Goal: Information Seeking & Learning: Learn about a topic

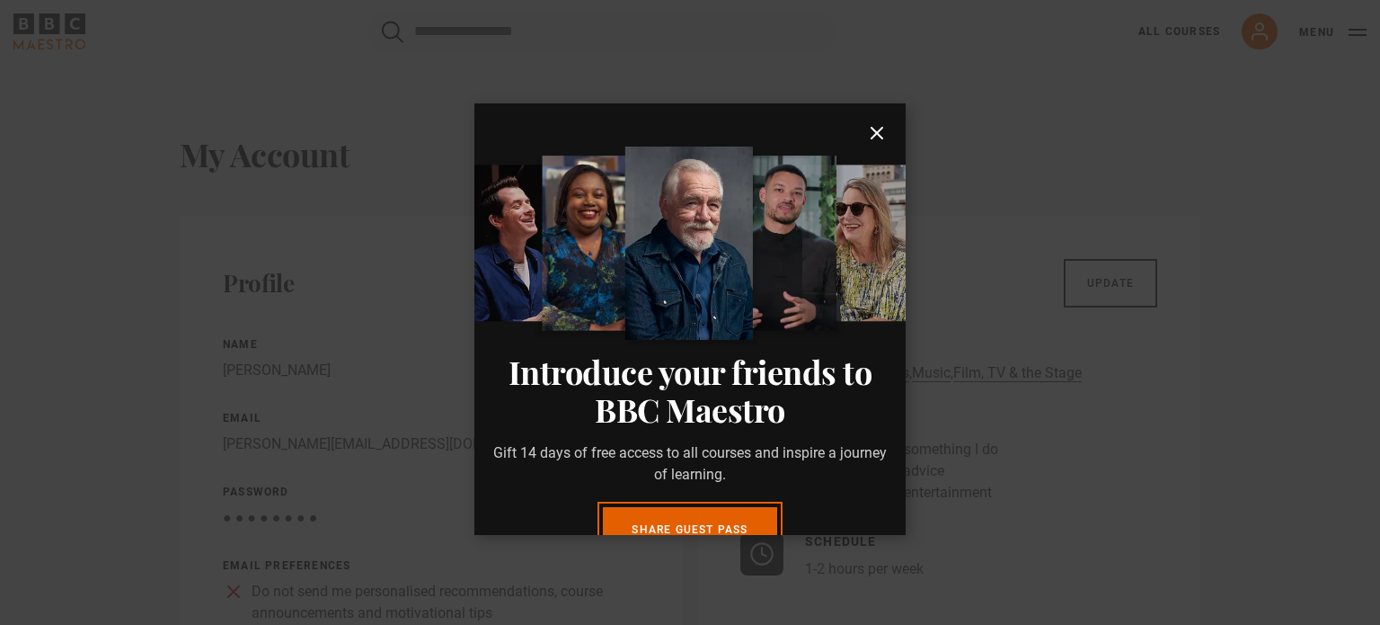
click at [866, 127] on icon "submit" at bounding box center [877, 133] width 22 height 22
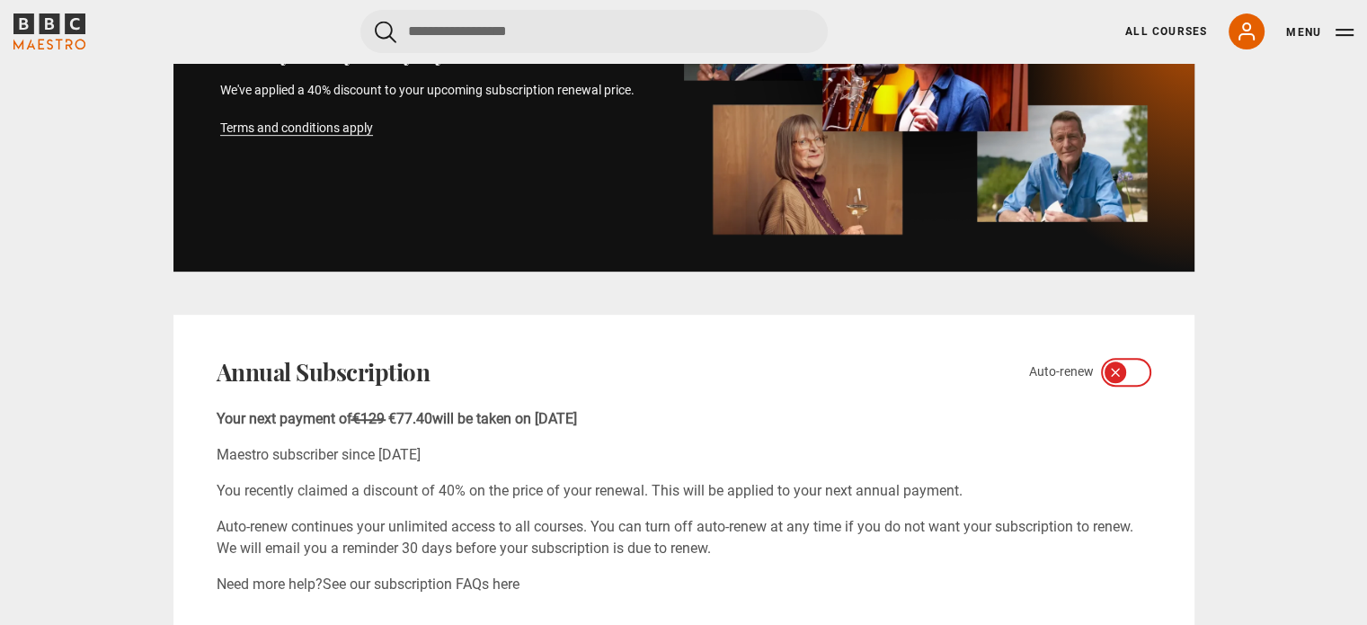
scroll to position [899, 0]
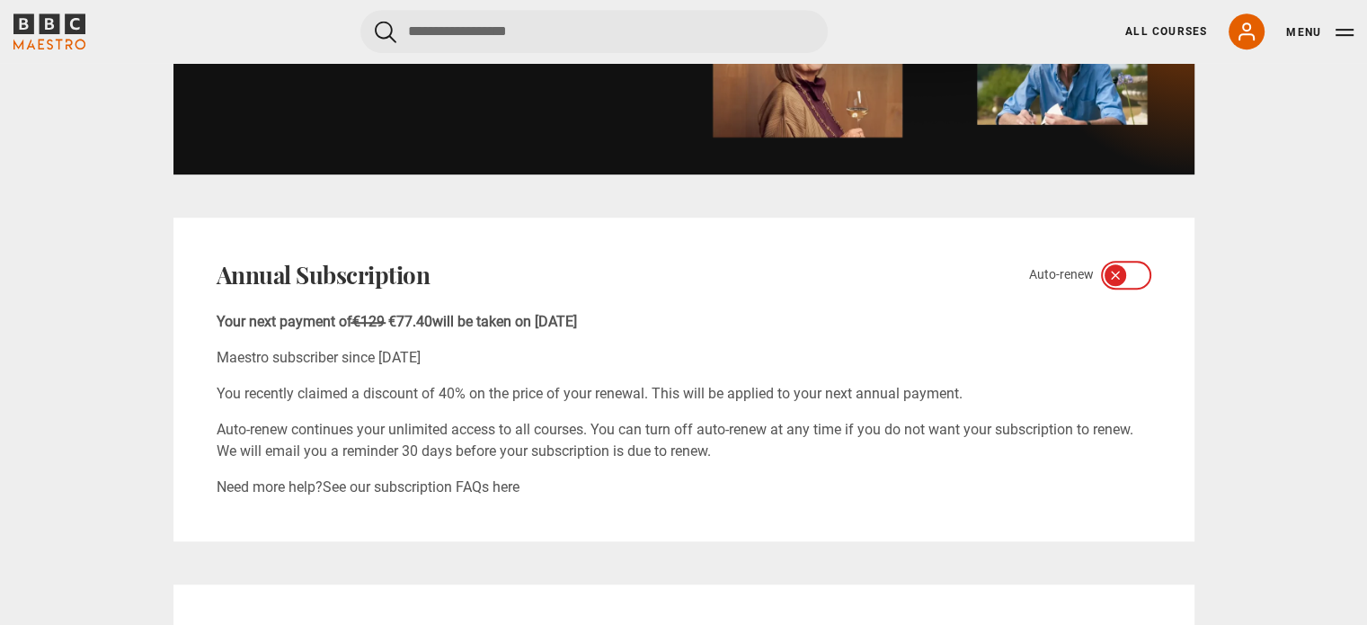
click at [1108, 279] on icon at bounding box center [1115, 275] width 14 height 14
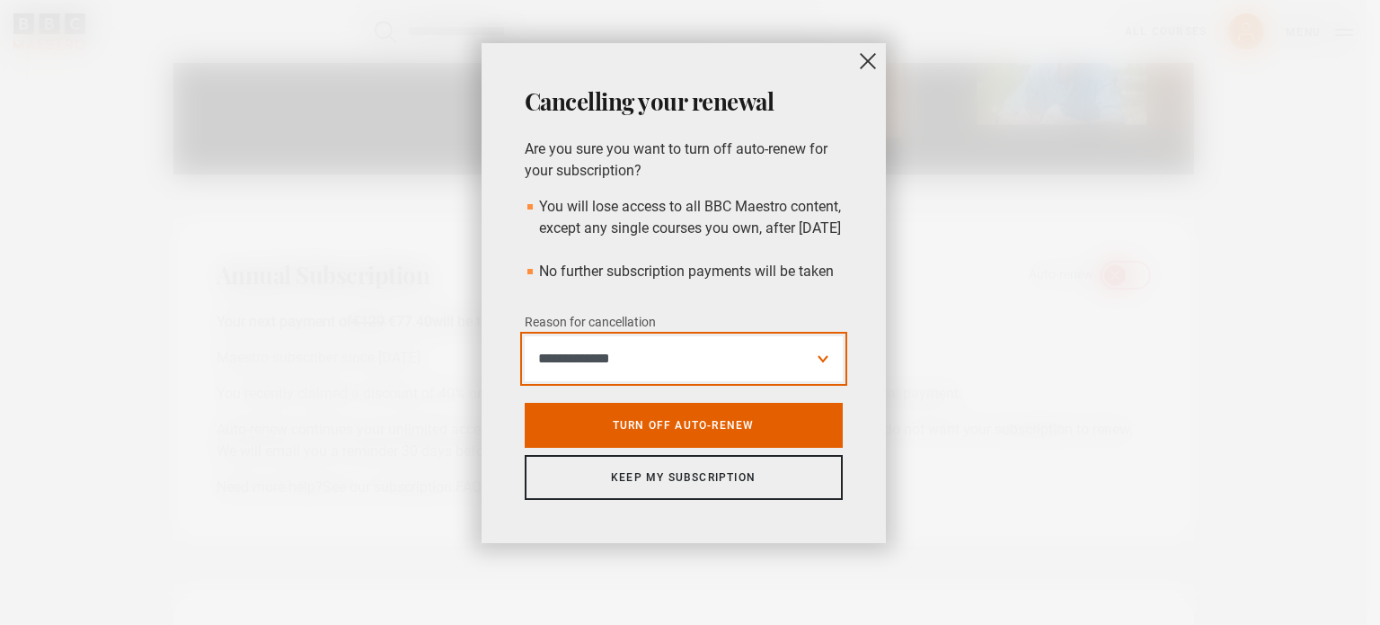
click at [703, 381] on select "**********" at bounding box center [684, 358] width 318 height 45
select select "**********"
click at [525, 358] on select "**********" at bounding box center [684, 358] width 318 height 45
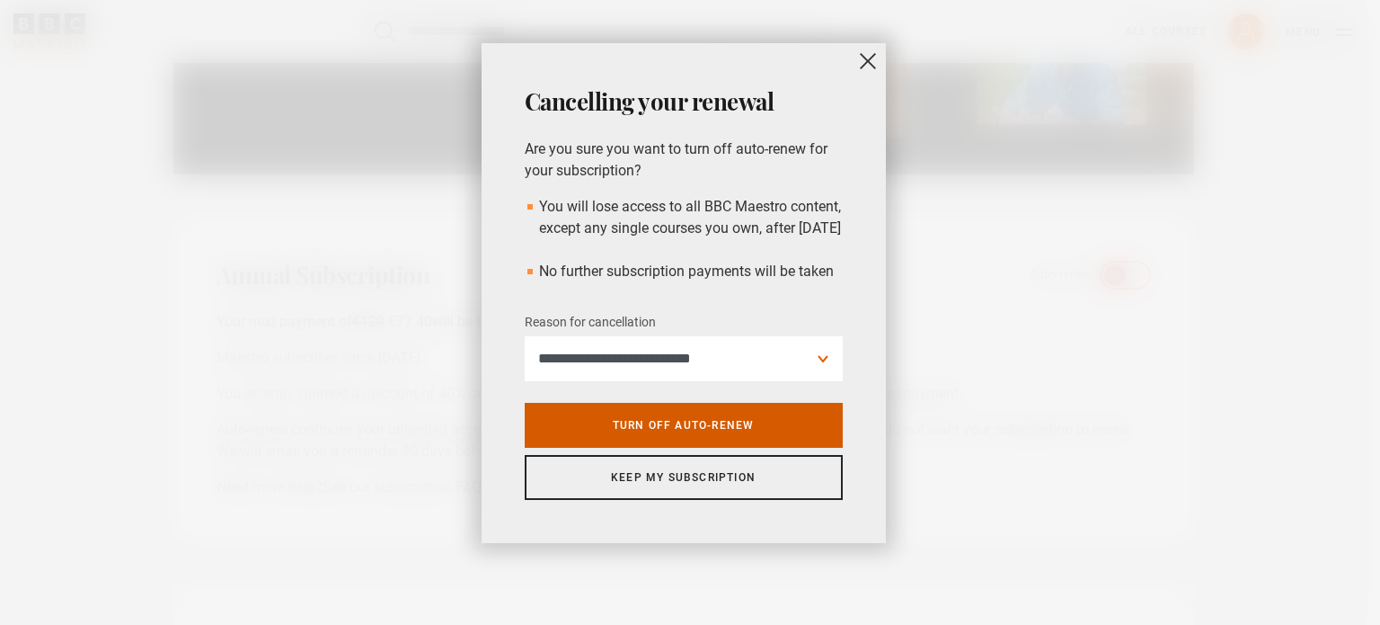
click at [678, 441] on link "Turn off auto-renew" at bounding box center [684, 425] width 318 height 45
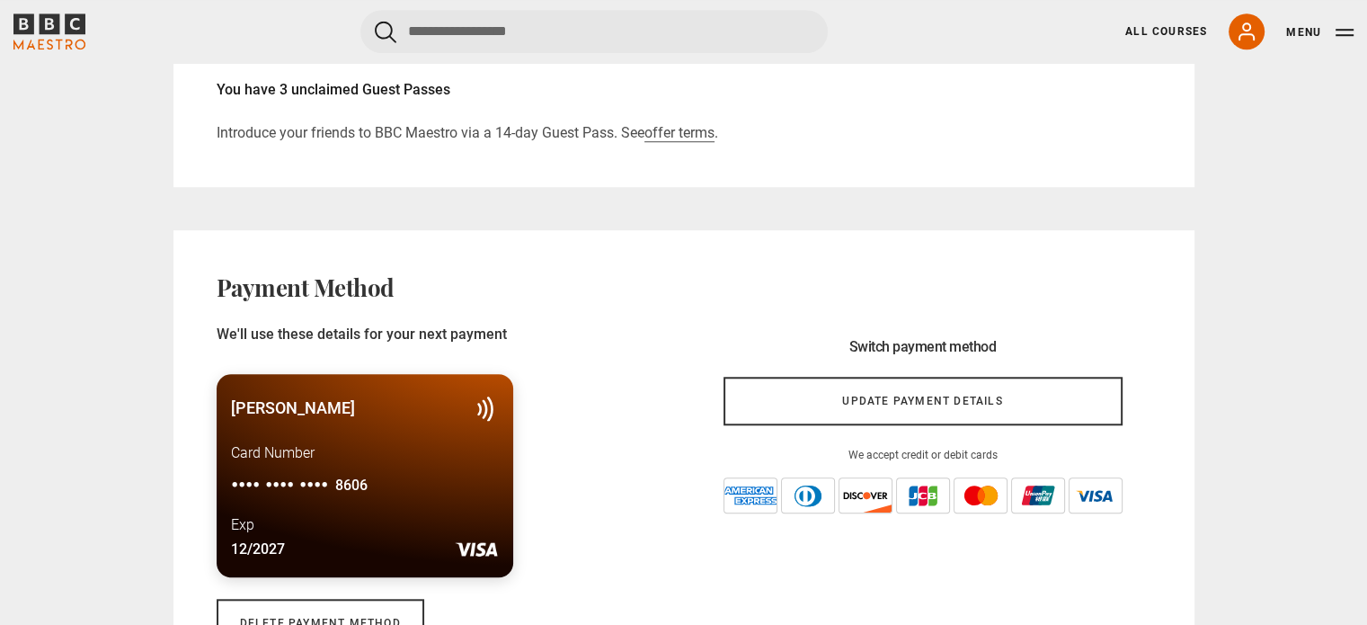
scroll to position [1438, 0]
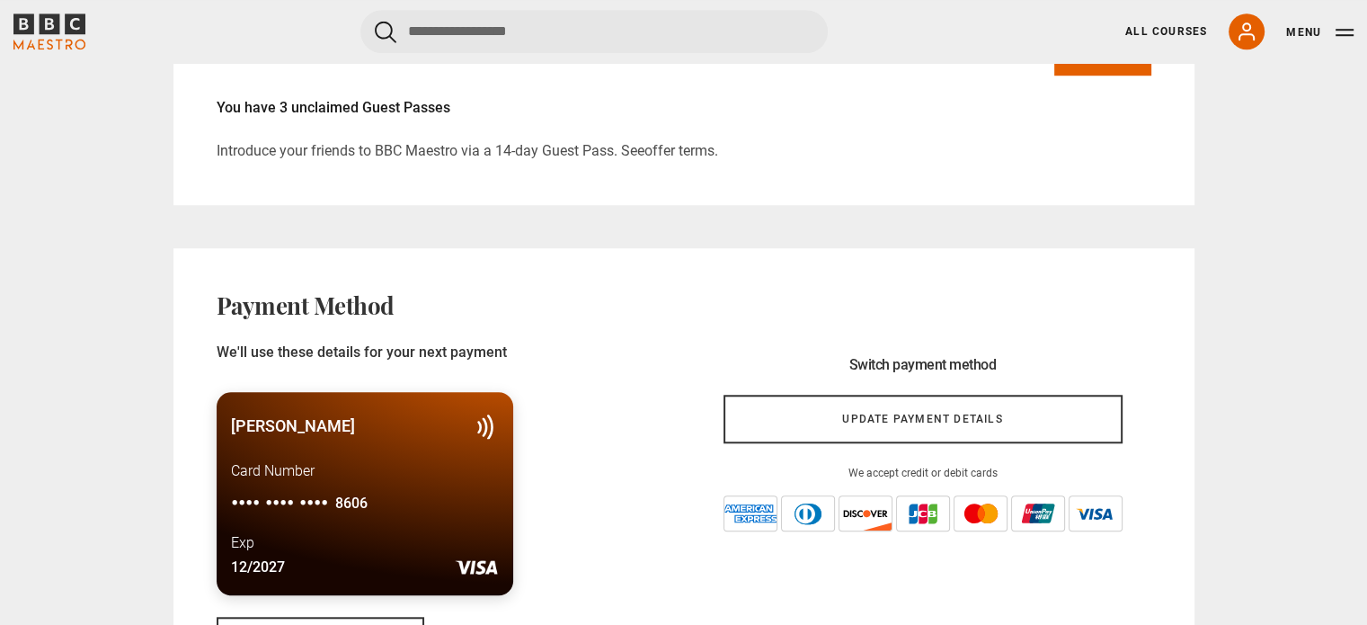
click at [694, 146] on link "offer terms" at bounding box center [679, 151] width 70 height 18
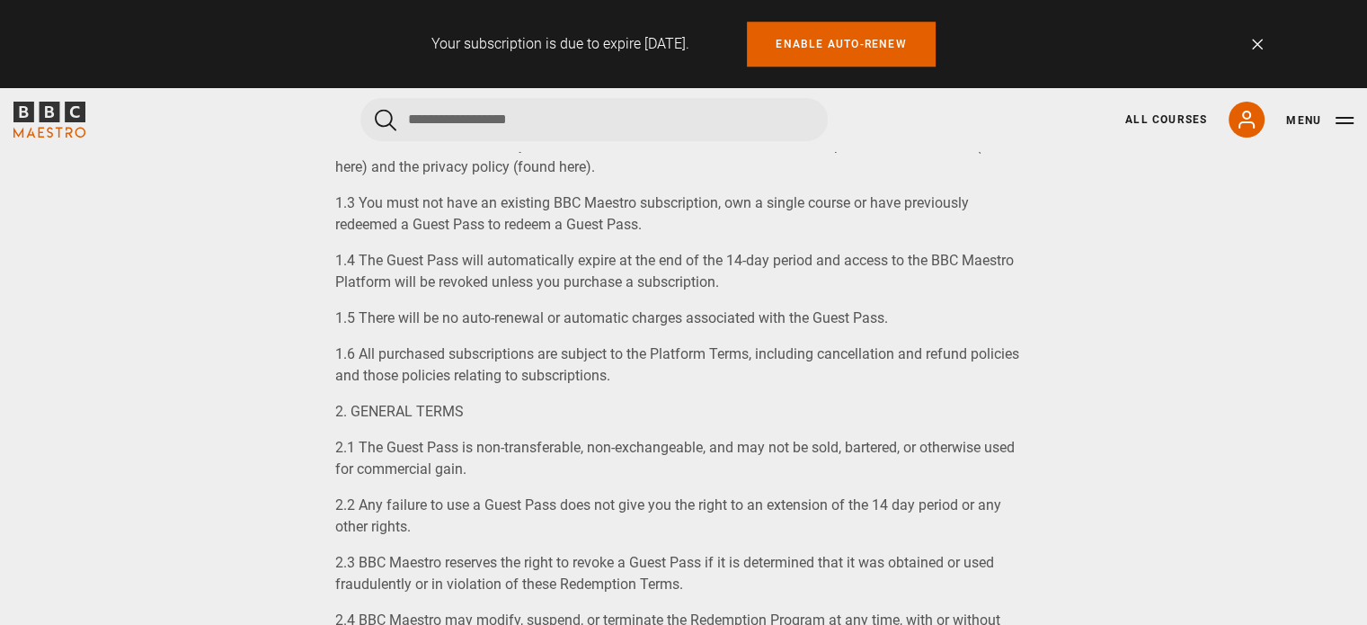
scroll to position [1797, 0]
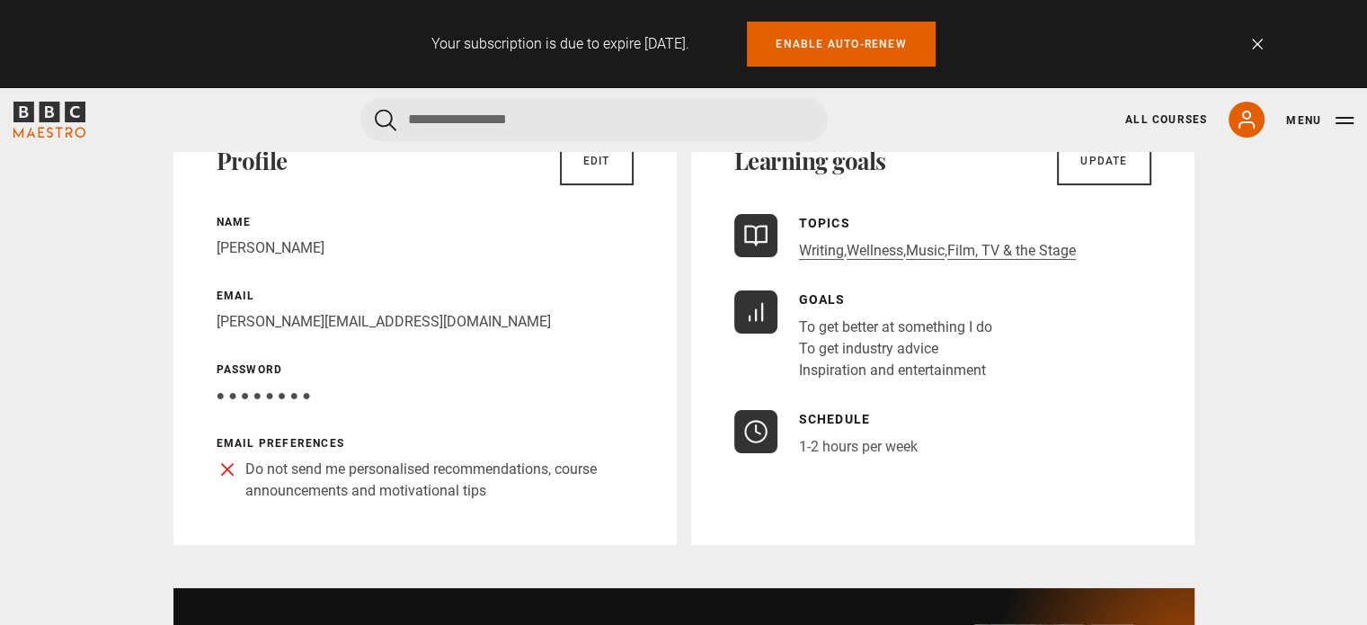
scroll to position [180, 0]
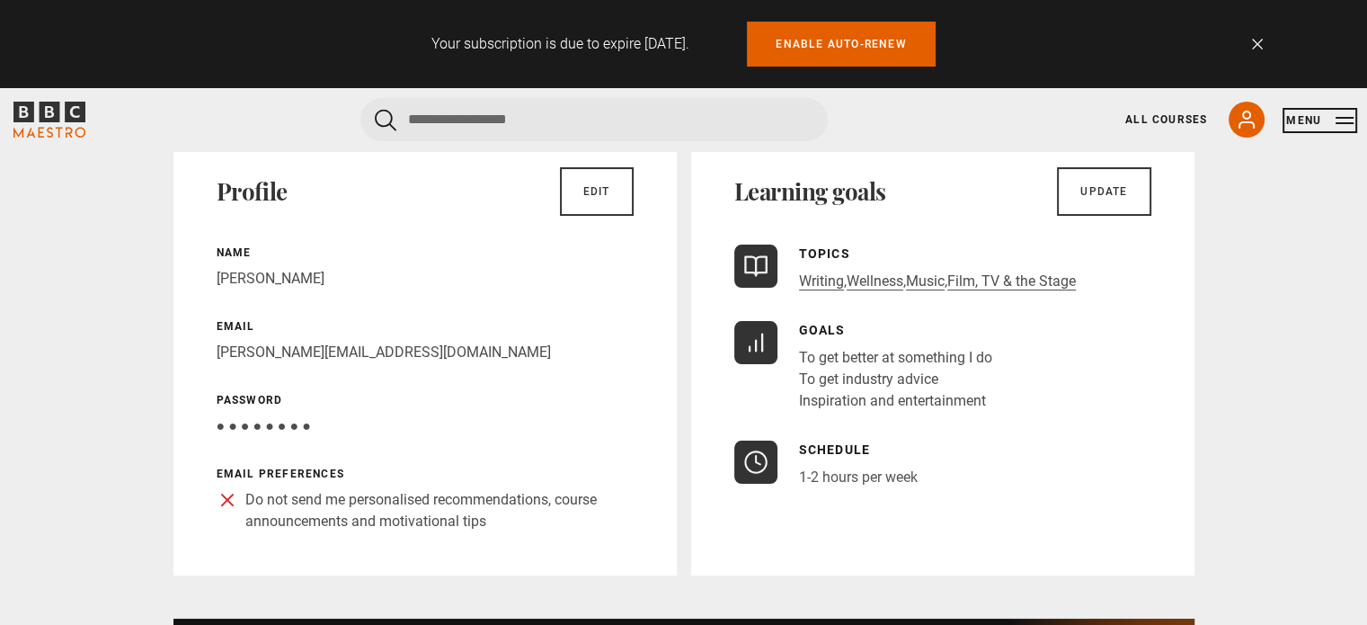
click at [1337, 122] on button "Menu" at bounding box center [1319, 120] width 67 height 18
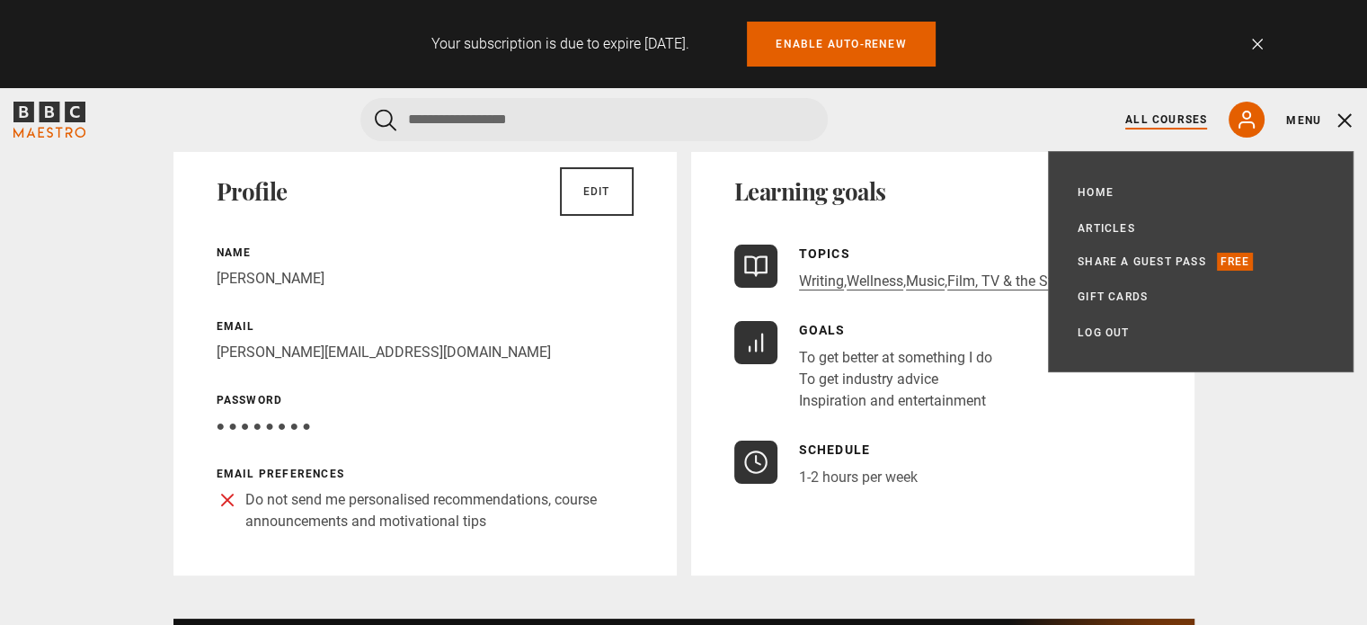
click at [1173, 112] on link "All Courses" at bounding box center [1166, 119] width 82 height 16
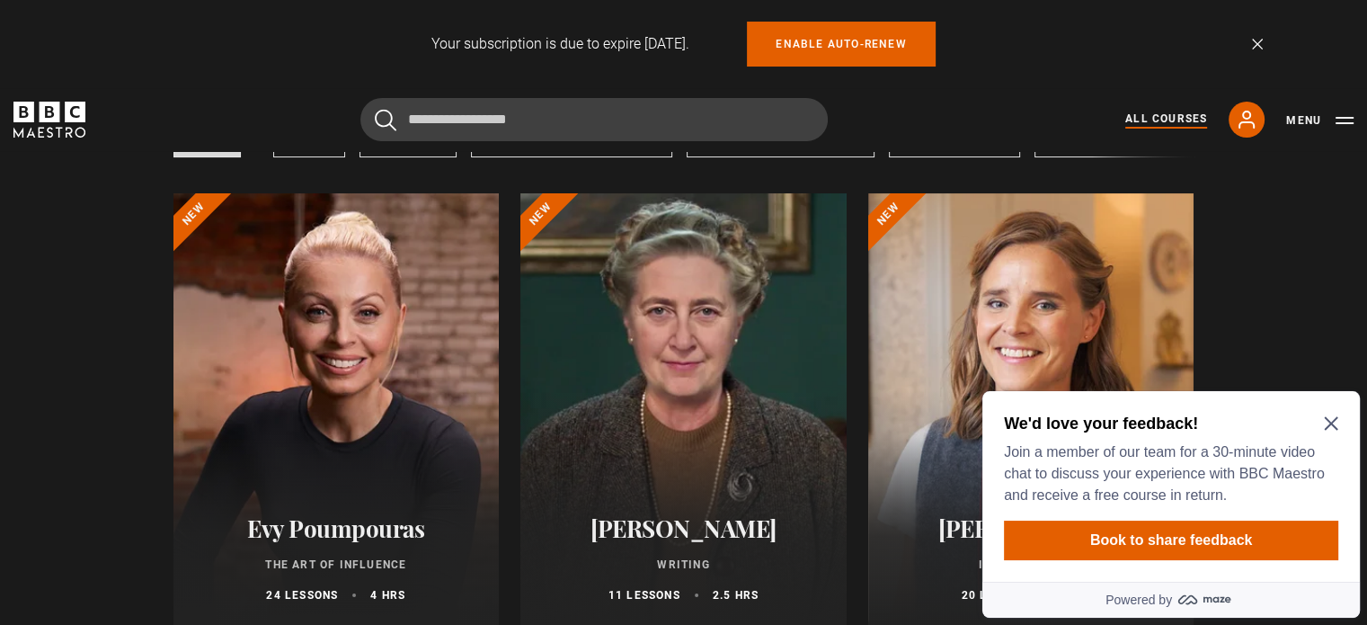
click at [1330, 417] on icon "Close Maze Prompt" at bounding box center [1331, 423] width 14 height 14
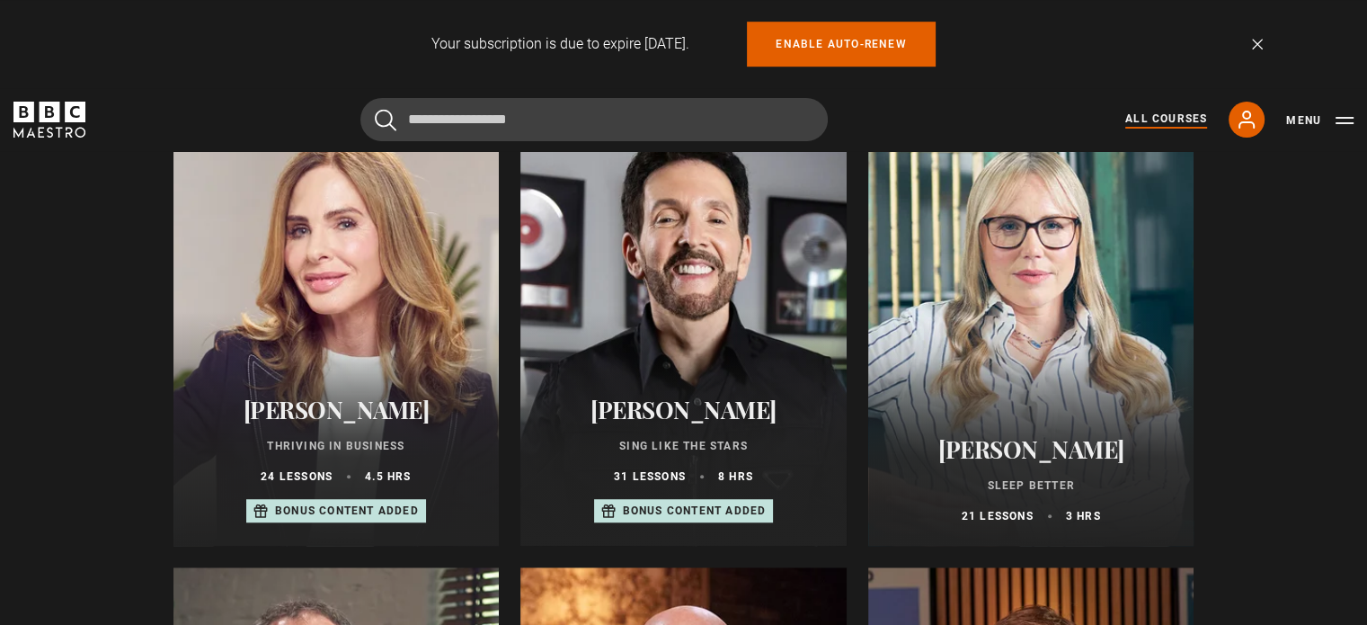
scroll to position [1168, 0]
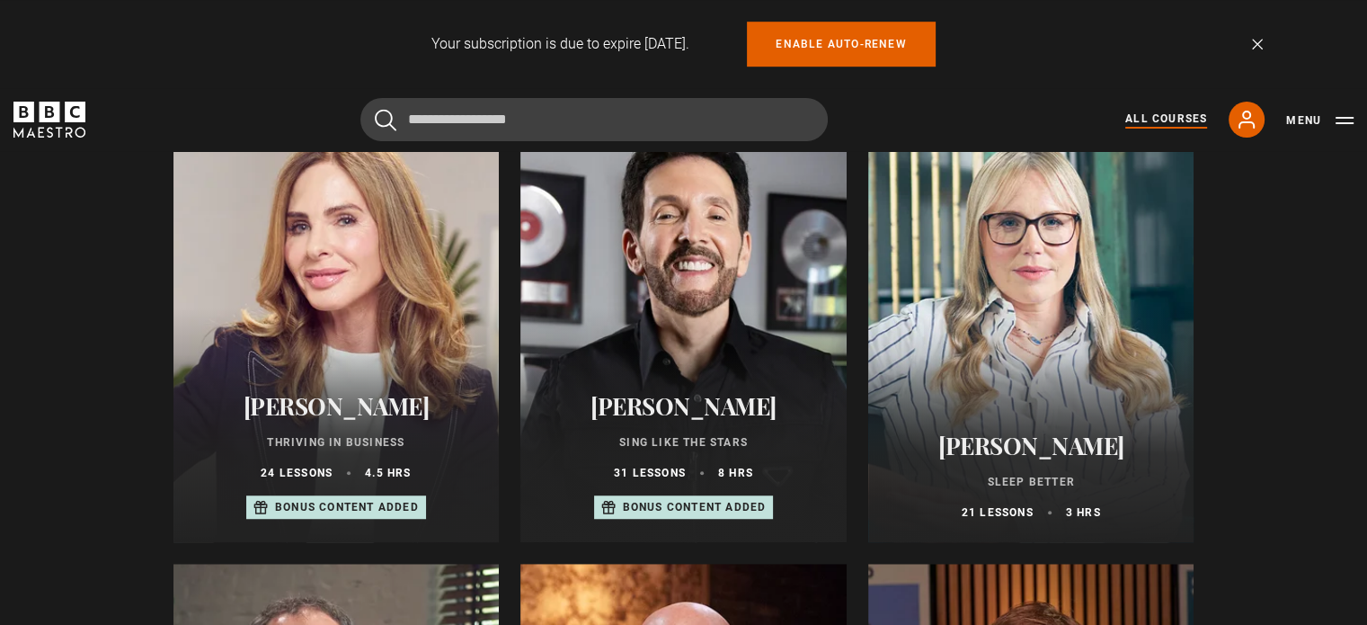
click at [722, 266] on div at bounding box center [683, 326] width 326 height 431
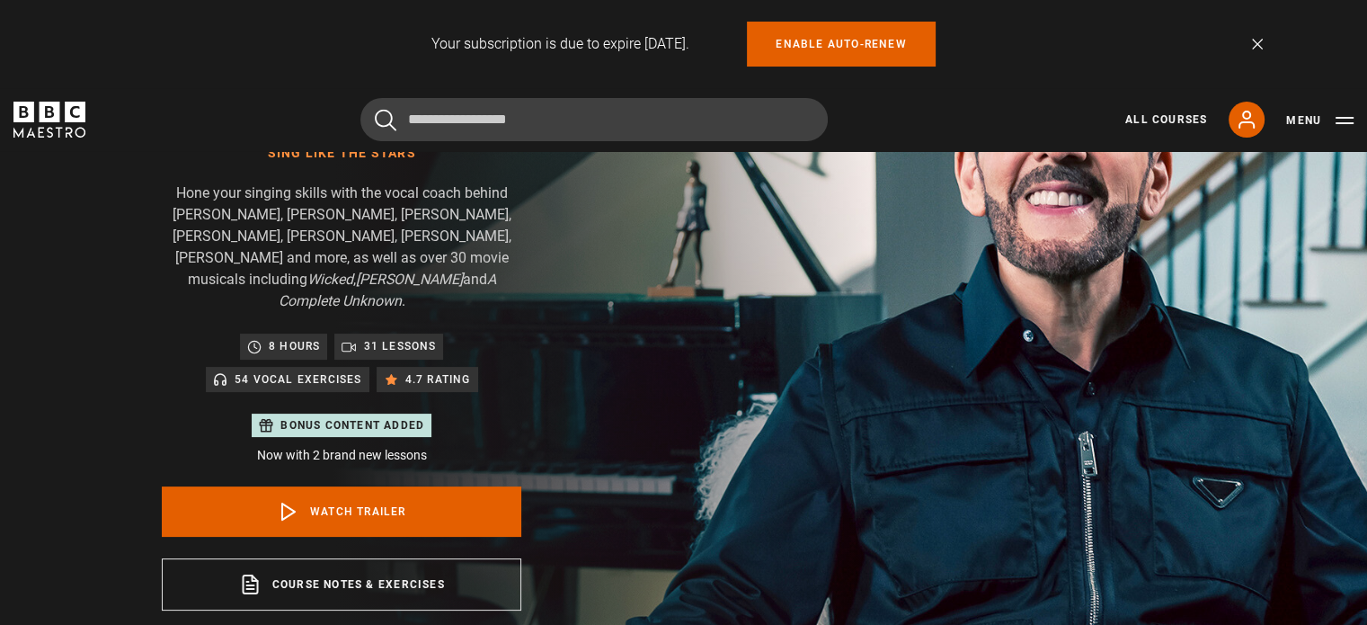
scroll to position [270, 0]
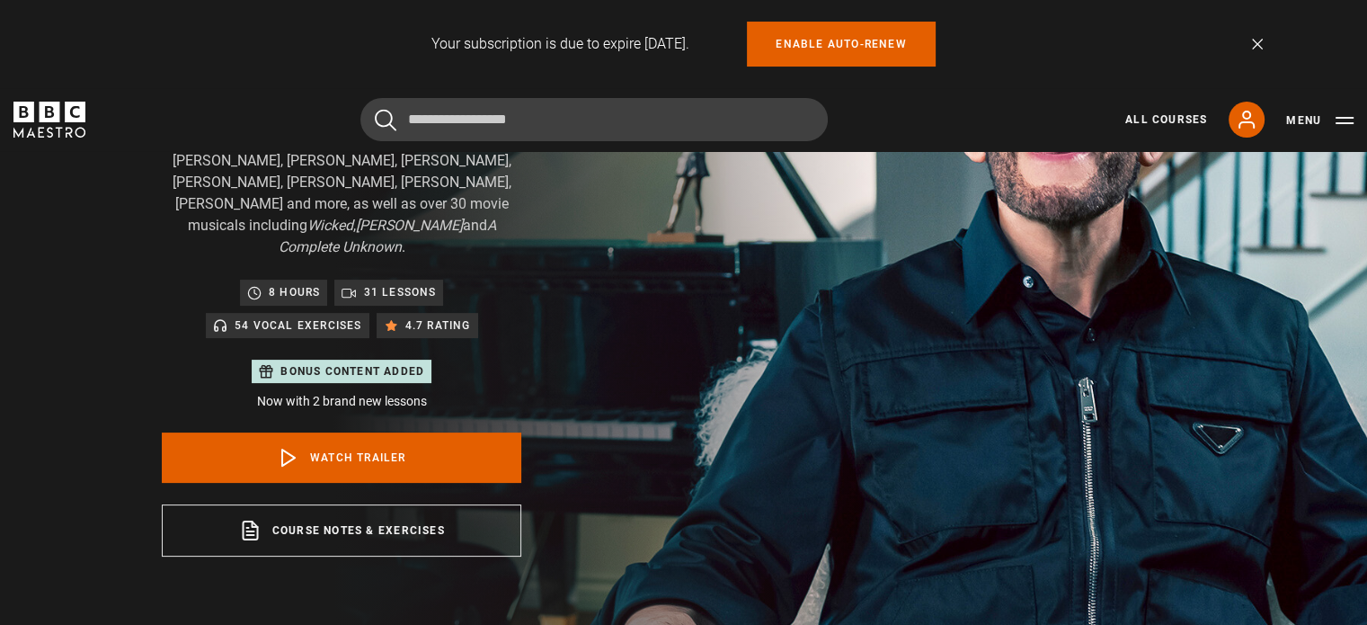
click at [291, 316] on p "54 Vocal Exercises" at bounding box center [299, 325] width 128 height 18
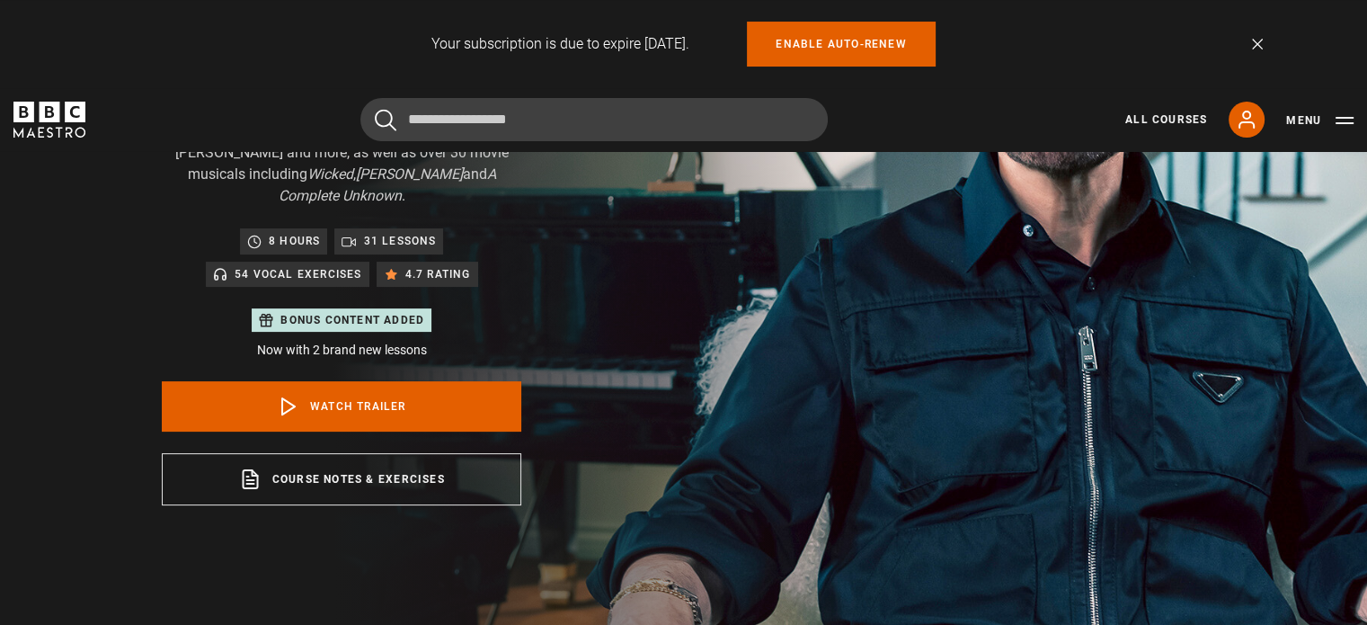
scroll to position [90, 0]
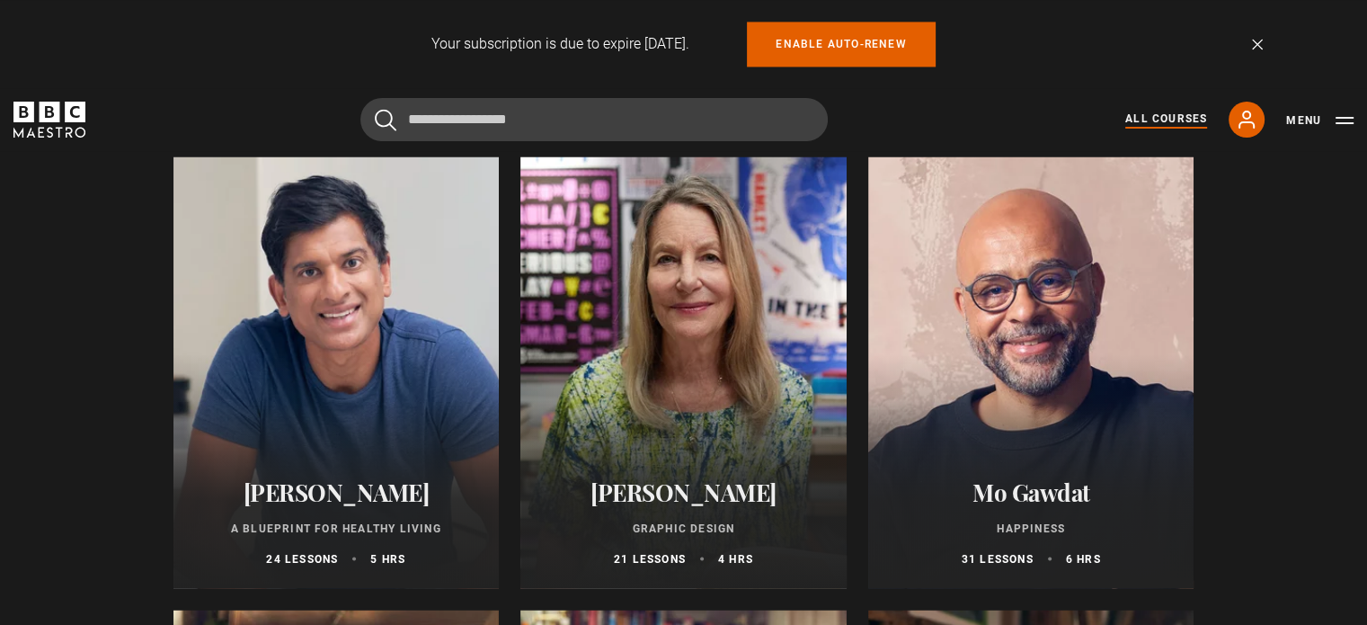
scroll to position [2965, 0]
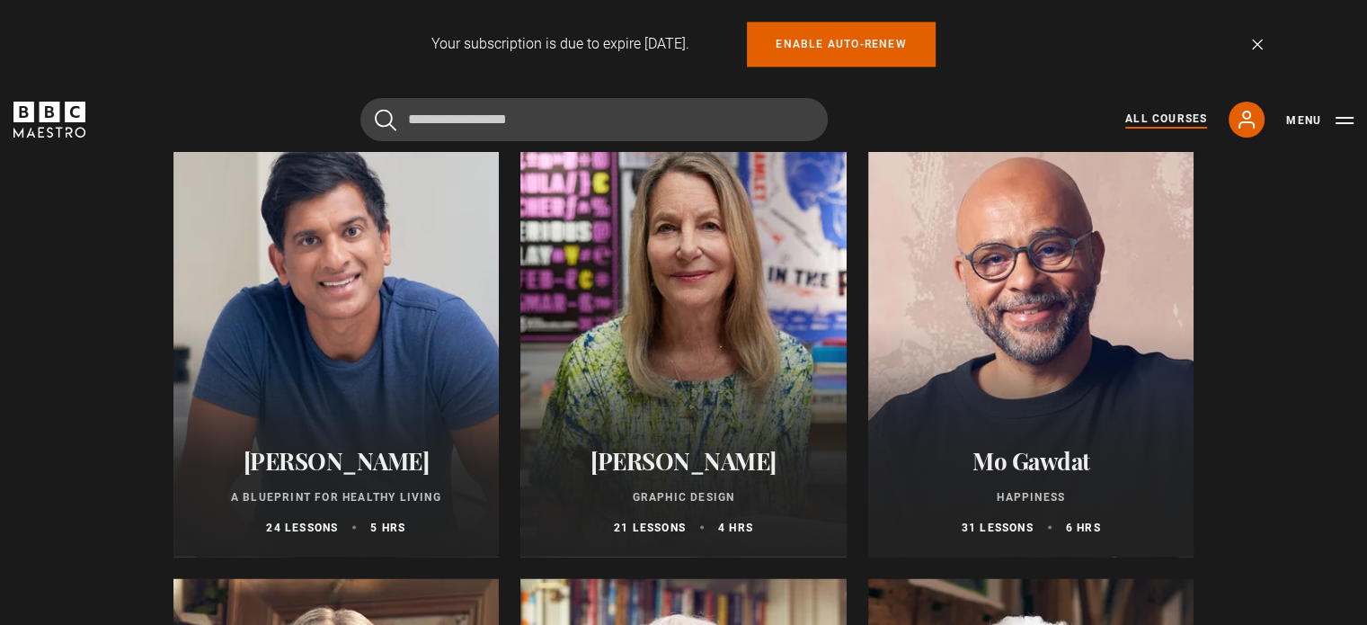
click at [1016, 294] on div at bounding box center [1031, 340] width 326 height 431
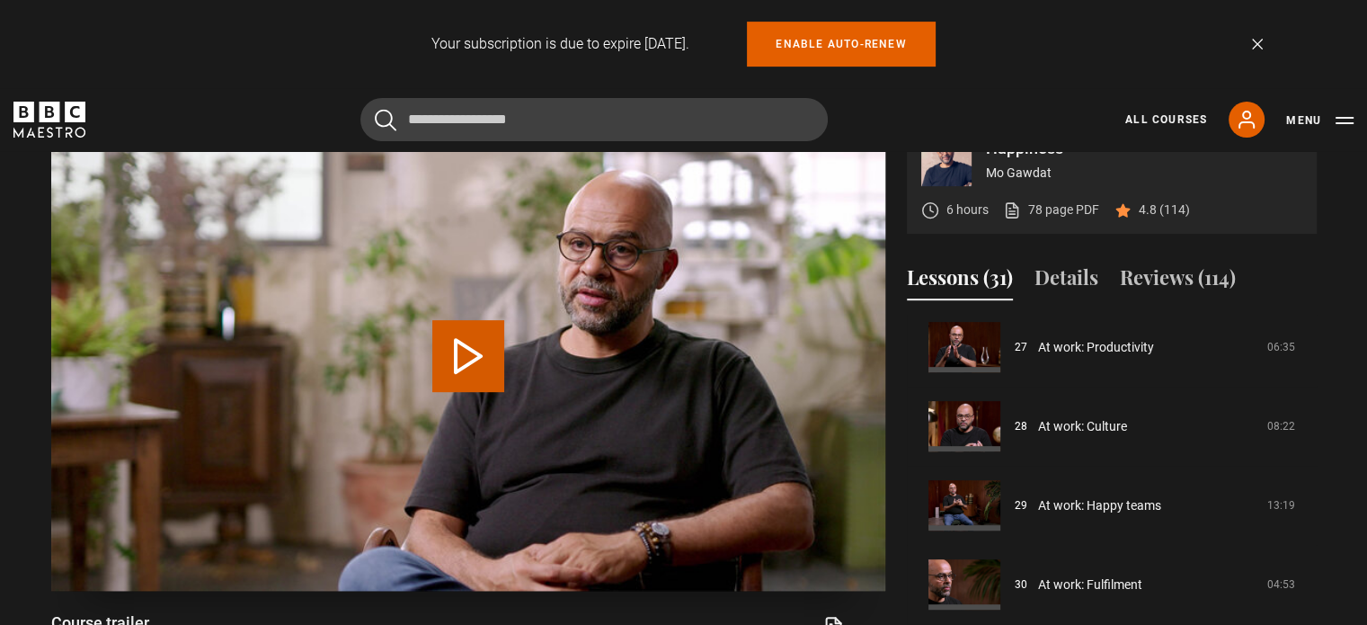
scroll to position [719, 0]
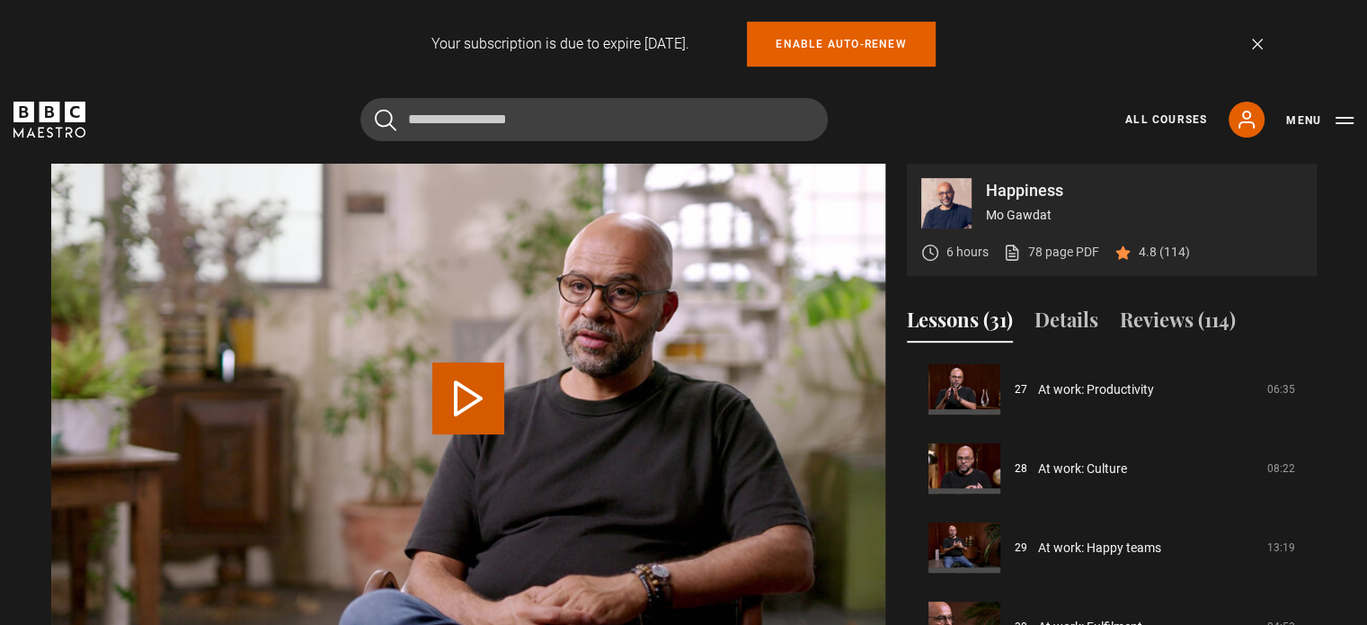
click at [469, 395] on button "Play Video" at bounding box center [468, 398] width 72 height 72
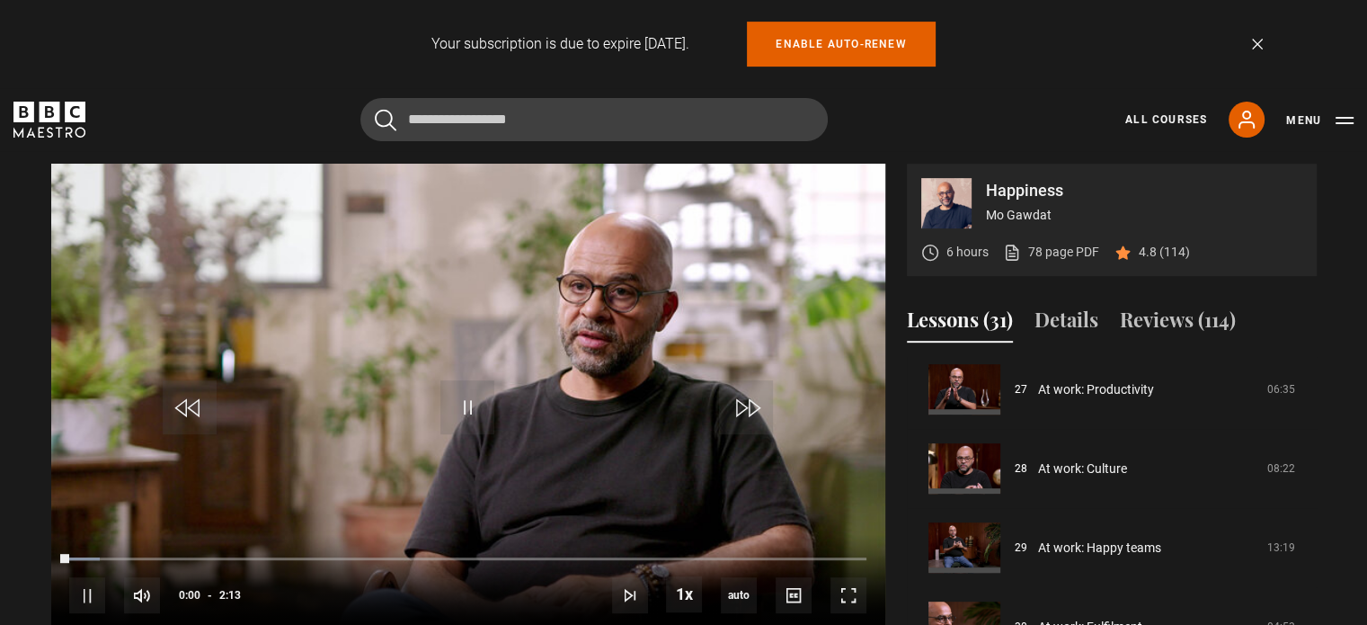
scroll to position [726, 0]
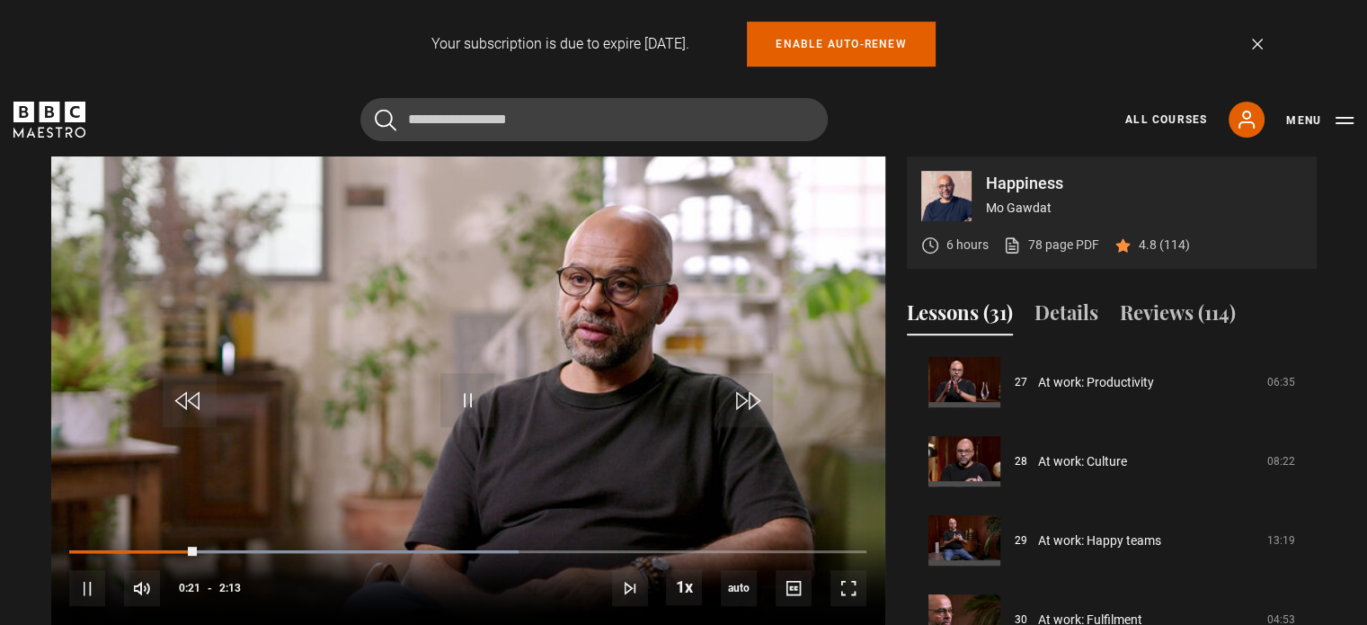
click at [964, 104] on div "Cancel Courses Previous courses Next courses Agatha Christie Writing 12 Related…" at bounding box center [683, 119] width 1340 height 43
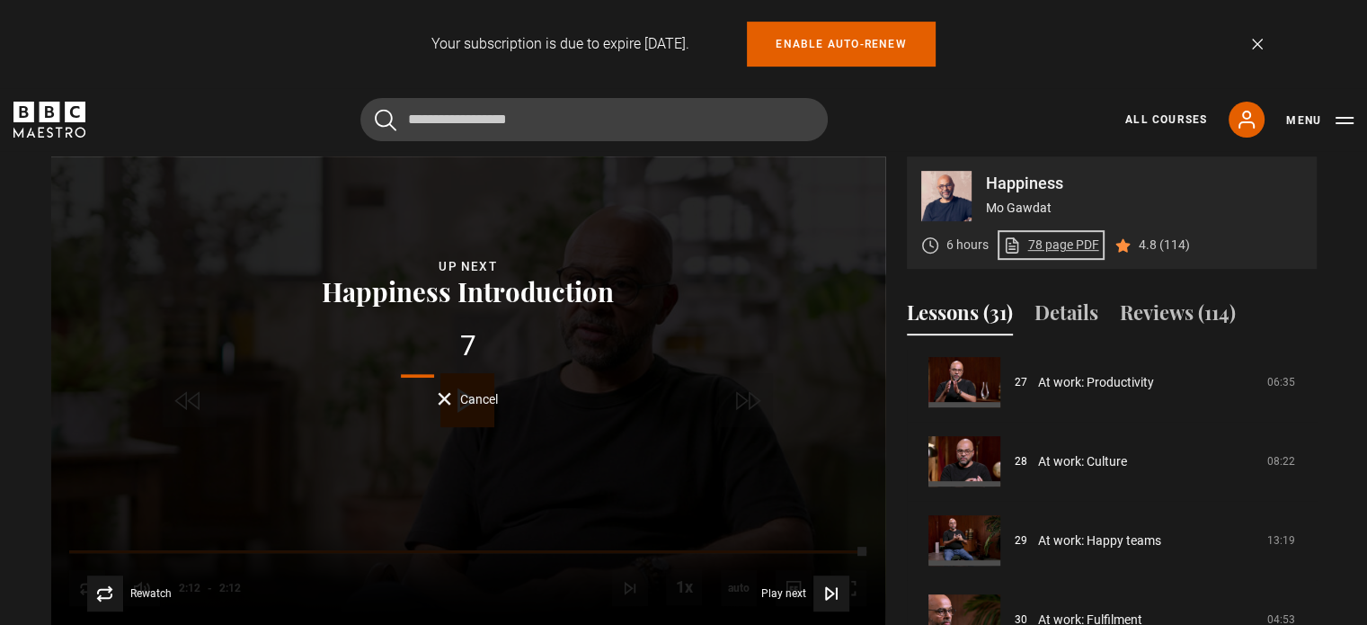
click at [1050, 244] on link "78 page PDF (opens in new tab)" at bounding box center [1051, 244] width 96 height 19
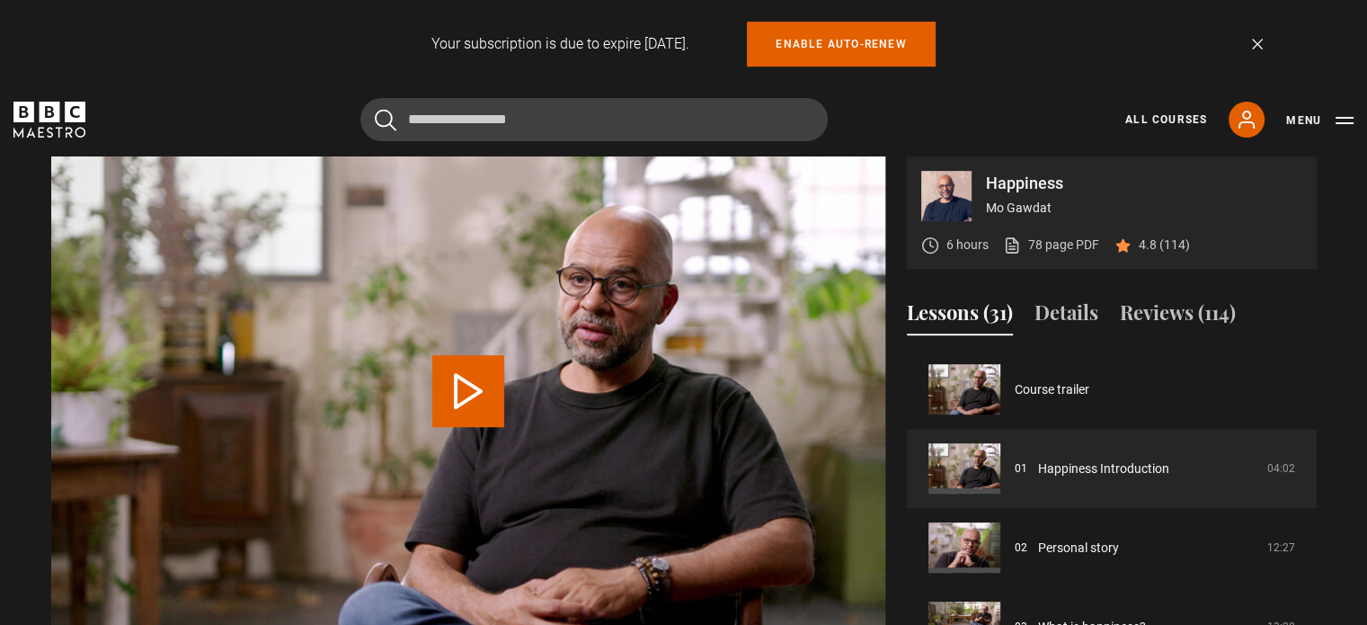
scroll to position [810, 0]
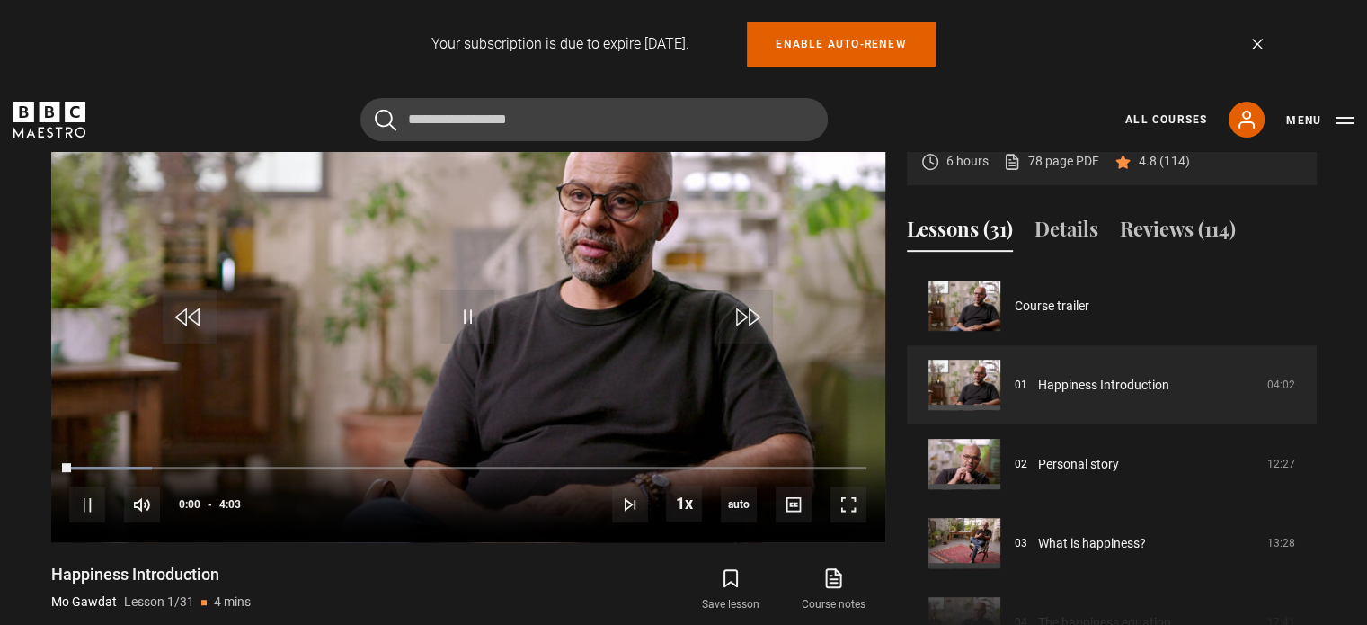
scroll to position [726, 0]
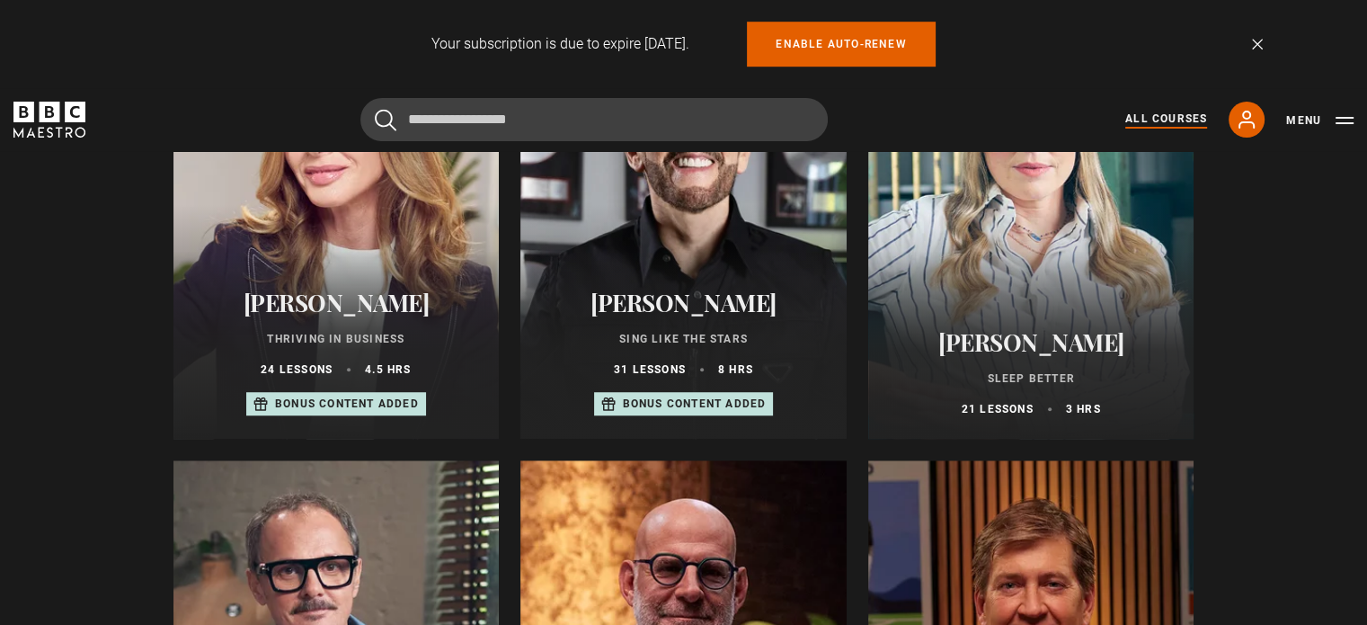
scroll to position [1348, 0]
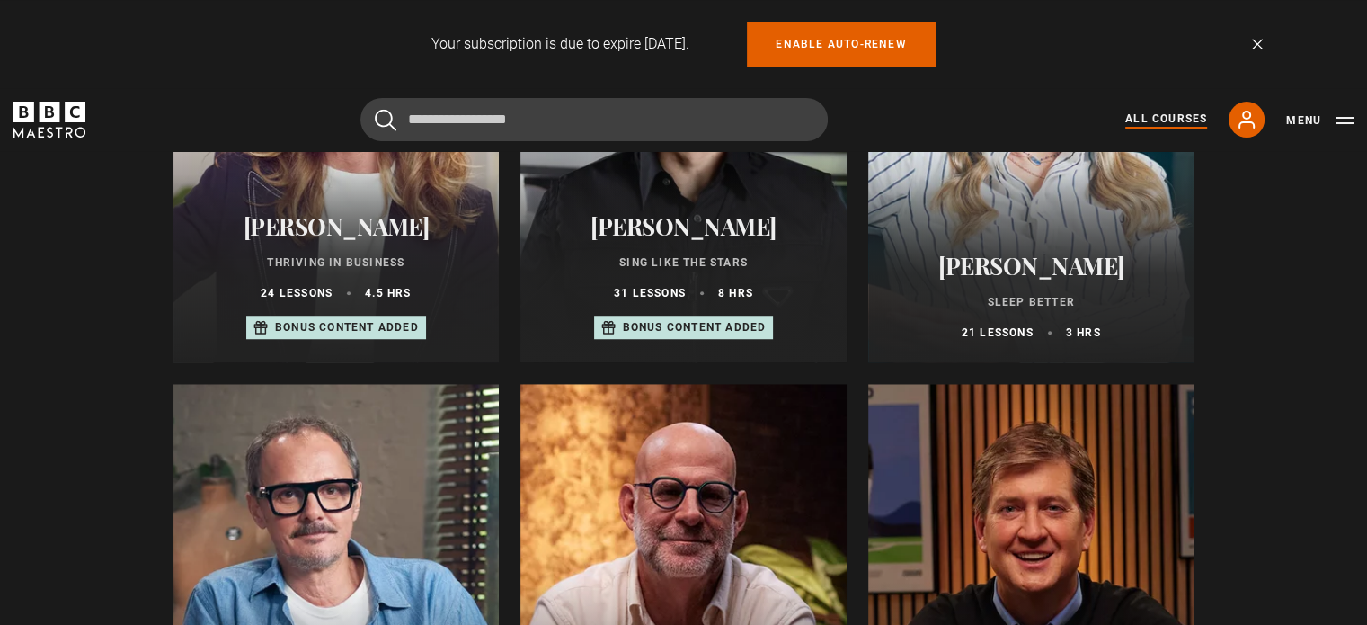
click at [735, 182] on div at bounding box center [683, 146] width 326 height 431
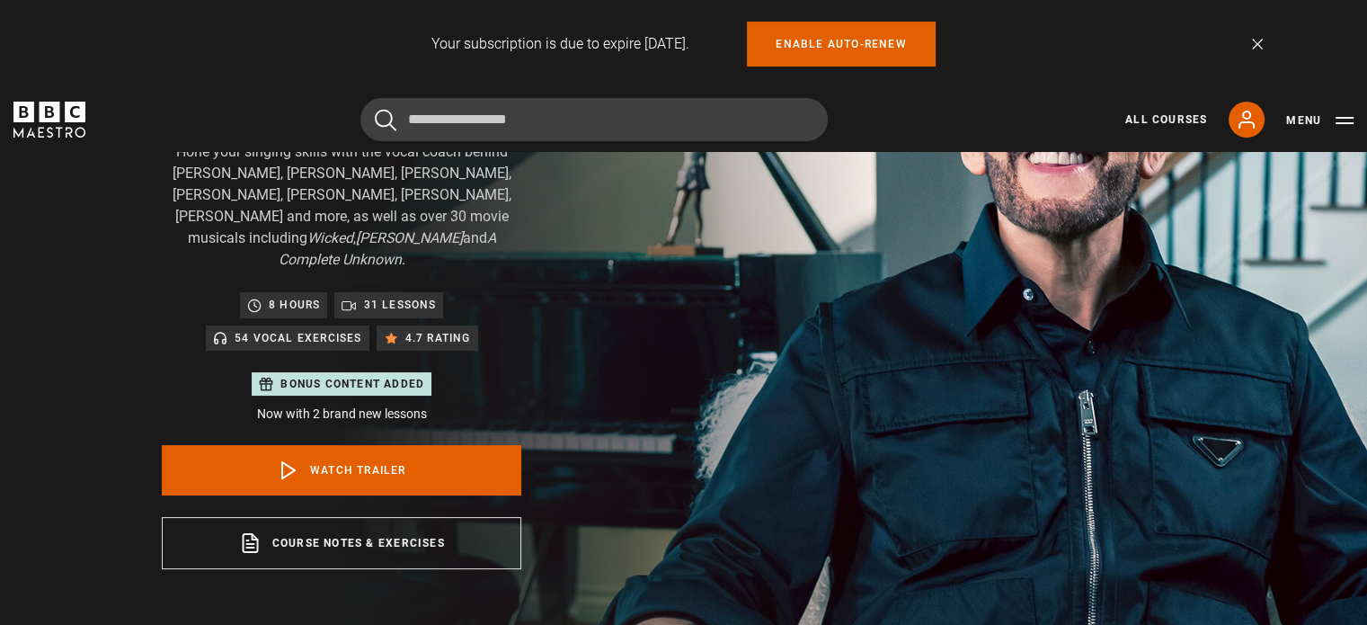
scroll to position [270, 0]
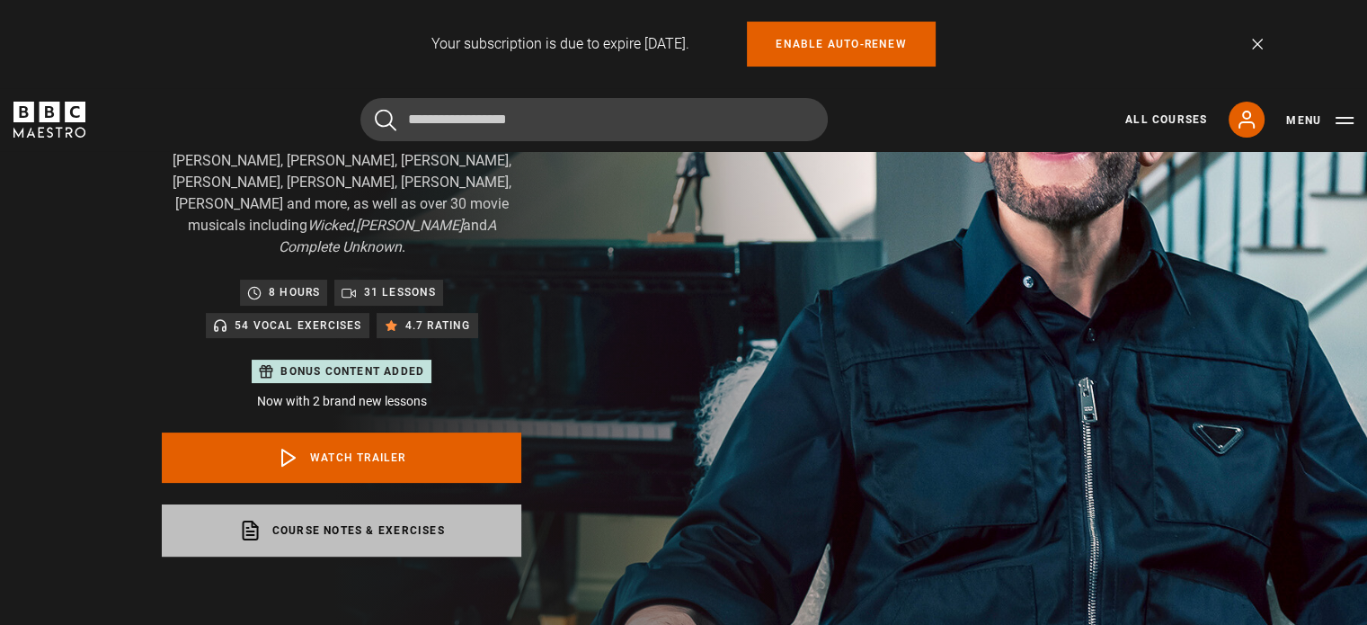
click at [323, 505] on link "Course notes & exercises opens in a new tab" at bounding box center [341, 530] width 359 height 52
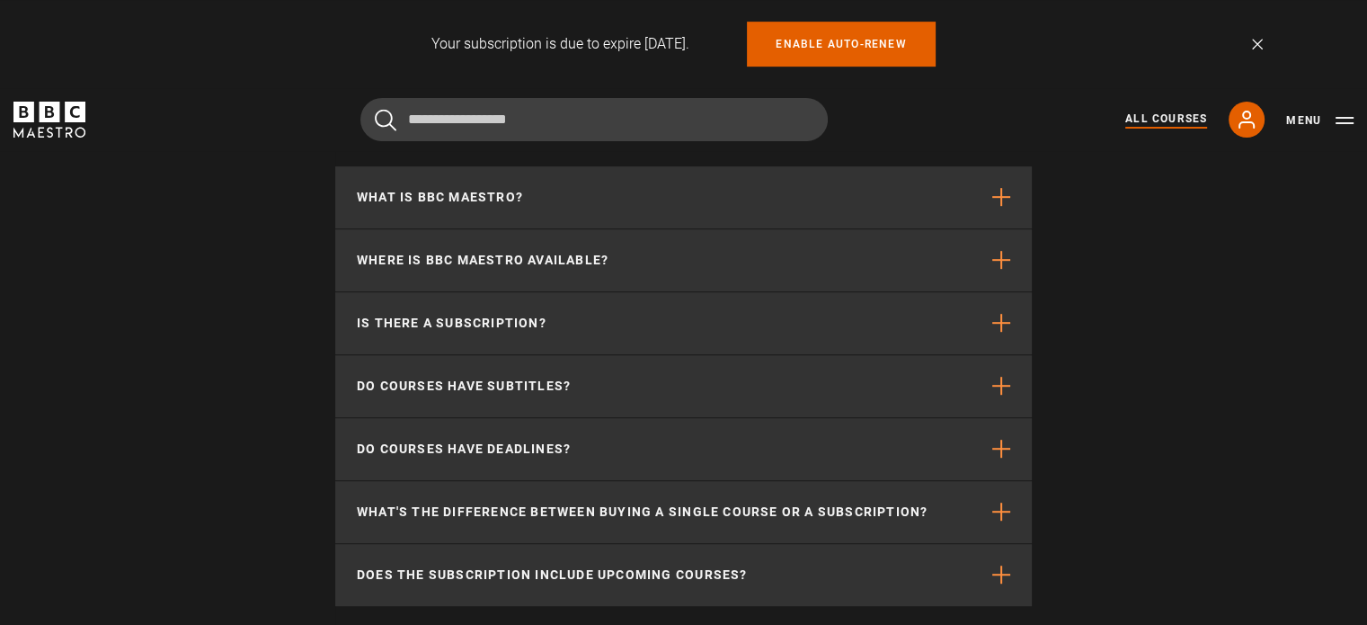
scroll to position [7818, 0]
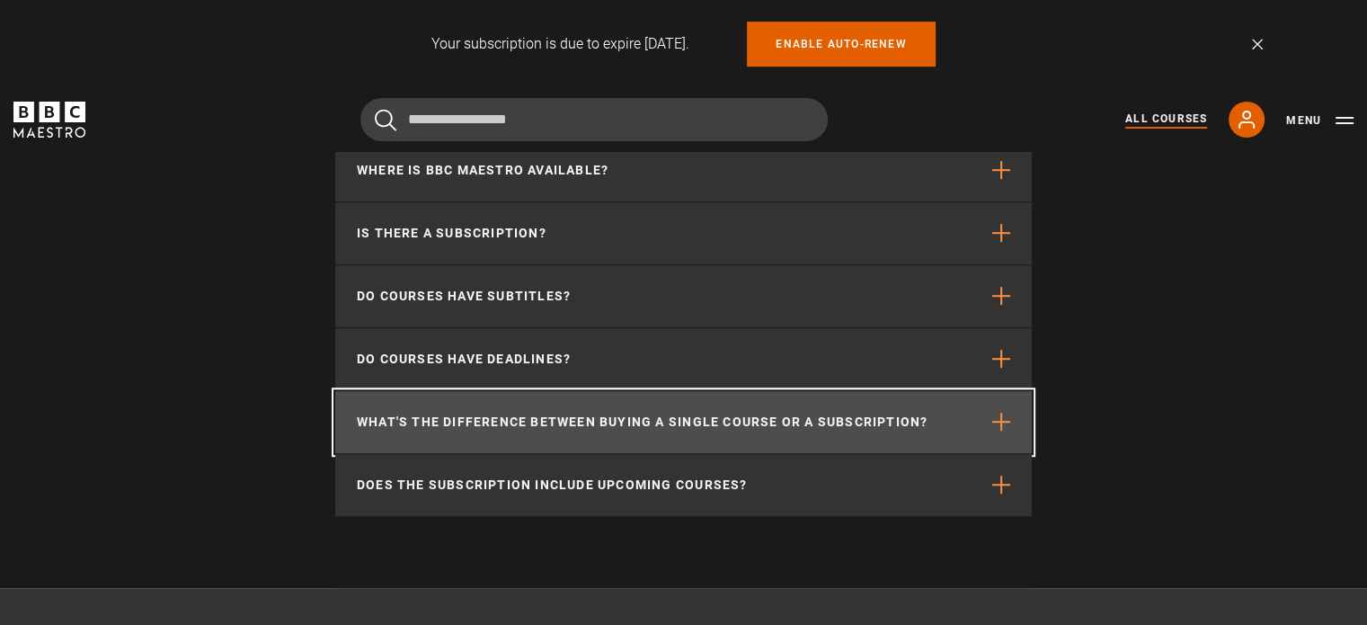
click at [1003, 427] on span "button" at bounding box center [1001, 421] width 18 height 18
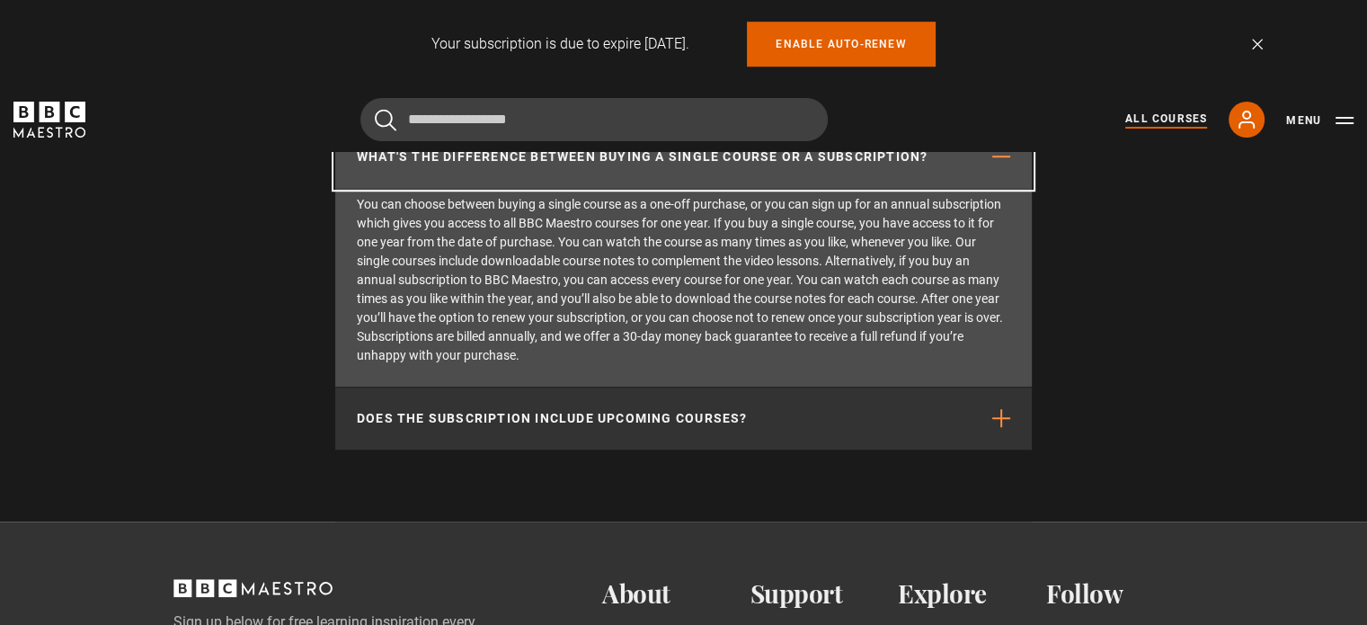
scroll to position [8087, 0]
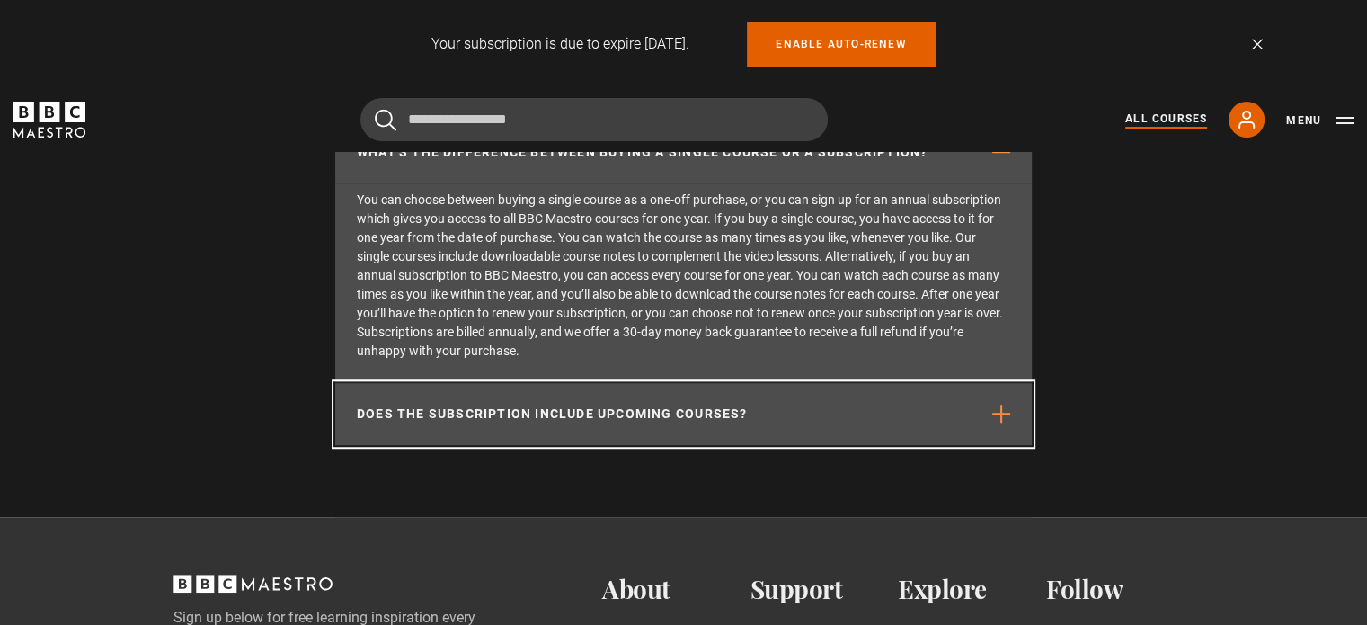
click at [1003, 422] on span "button" at bounding box center [1001, 413] width 18 height 18
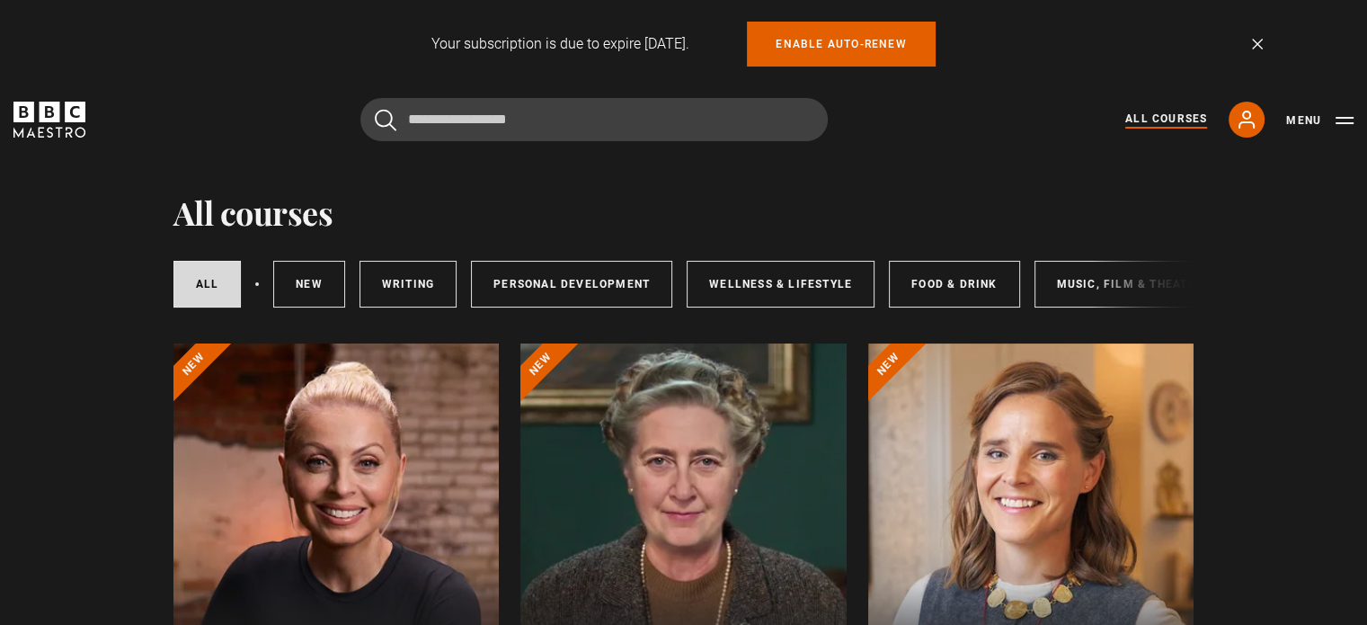
scroll to position [0, 0]
